Goal: Find specific page/section: Find specific page/section

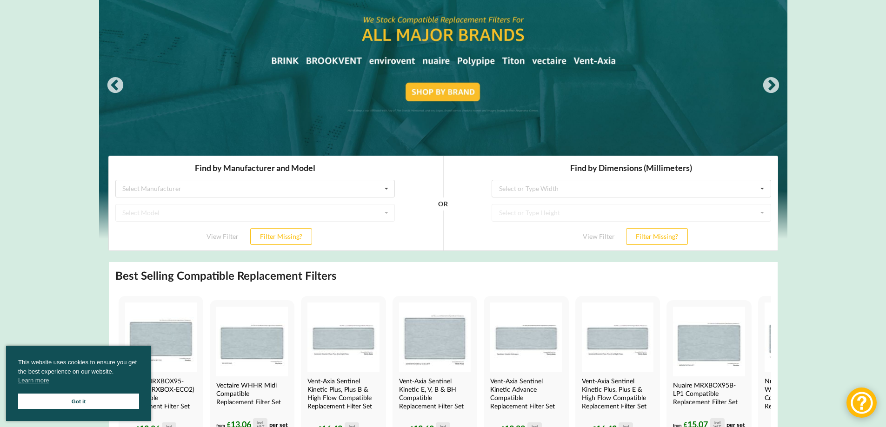
scroll to position [93, 0]
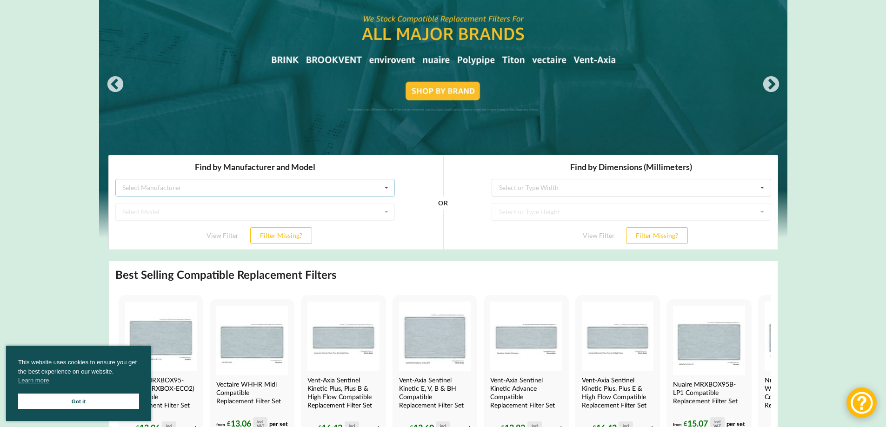
click at [379, 190] on icon at bounding box center [386, 187] width 14 height 17
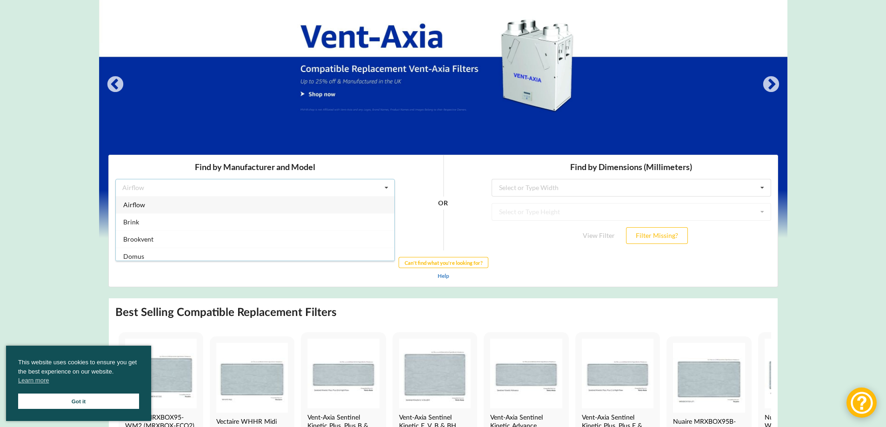
click at [173, 203] on div "Airflow" at bounding box center [254, 204] width 278 height 17
click at [387, 213] on icon at bounding box center [386, 212] width 14 height 17
click at [485, 221] on div "Find by Dimensions (Millimeters) Select or Type Width 38 70 85 110 118 120 135 …" at bounding box center [630, 202] width 292 height 95
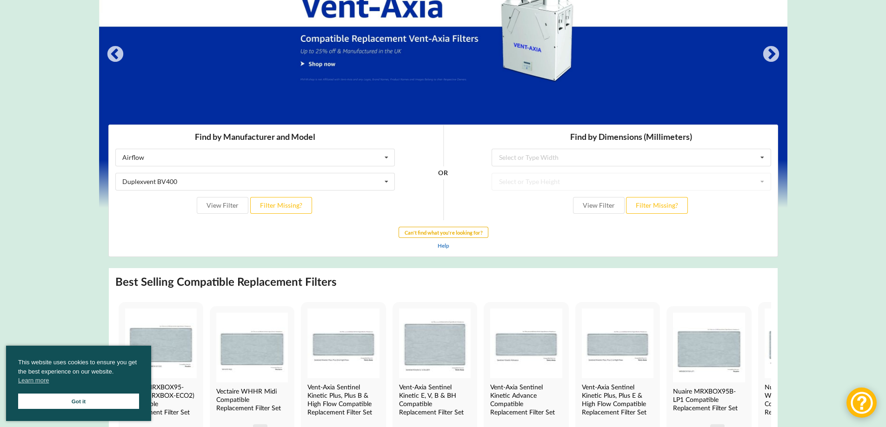
scroll to position [139, 0]
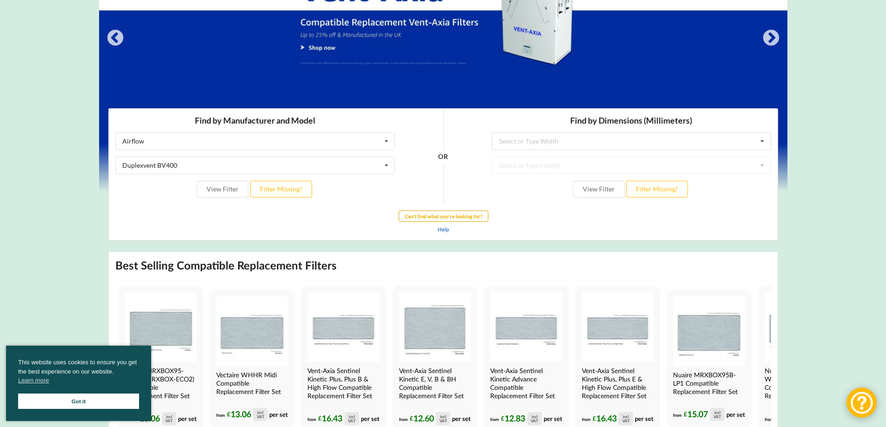
drag, startPoint x: 578, startPoint y: 325, endPoint x: 470, endPoint y: 216, distance: 153.5
click at [470, 216] on b "Can't find what you're looking for?" at bounding box center [443, 216] width 78 height 6
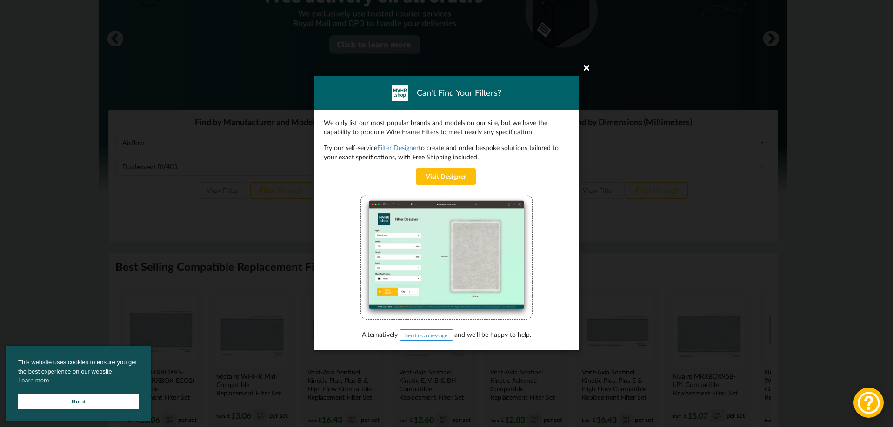
click at [584, 68] on icon at bounding box center [586, 67] width 15 height 15
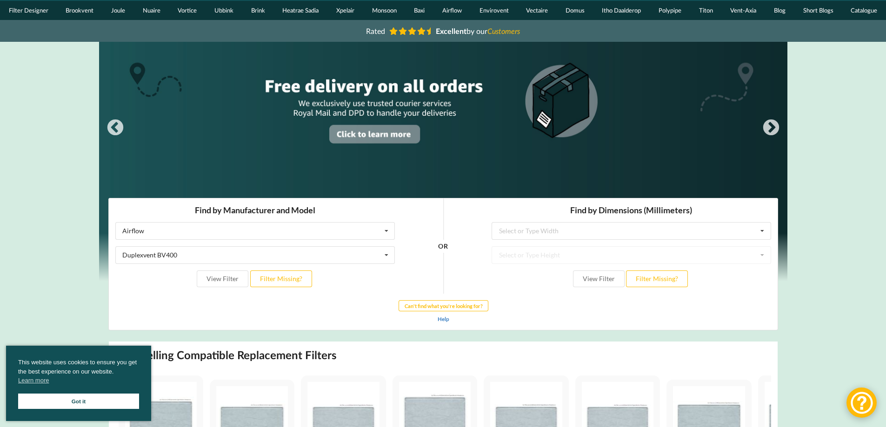
scroll to position [0, 0]
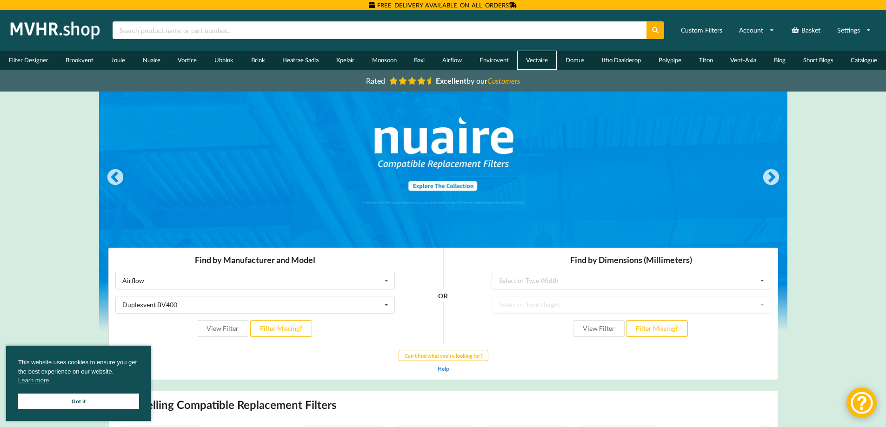
click at [545, 57] on link "Vectaire" at bounding box center [537, 60] width 40 height 19
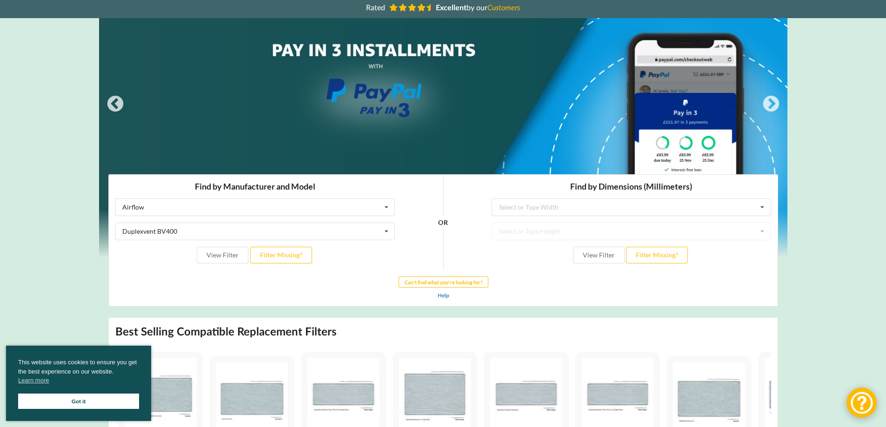
scroll to position [232, 0]
